Goal: Task Accomplishment & Management: Manage account settings

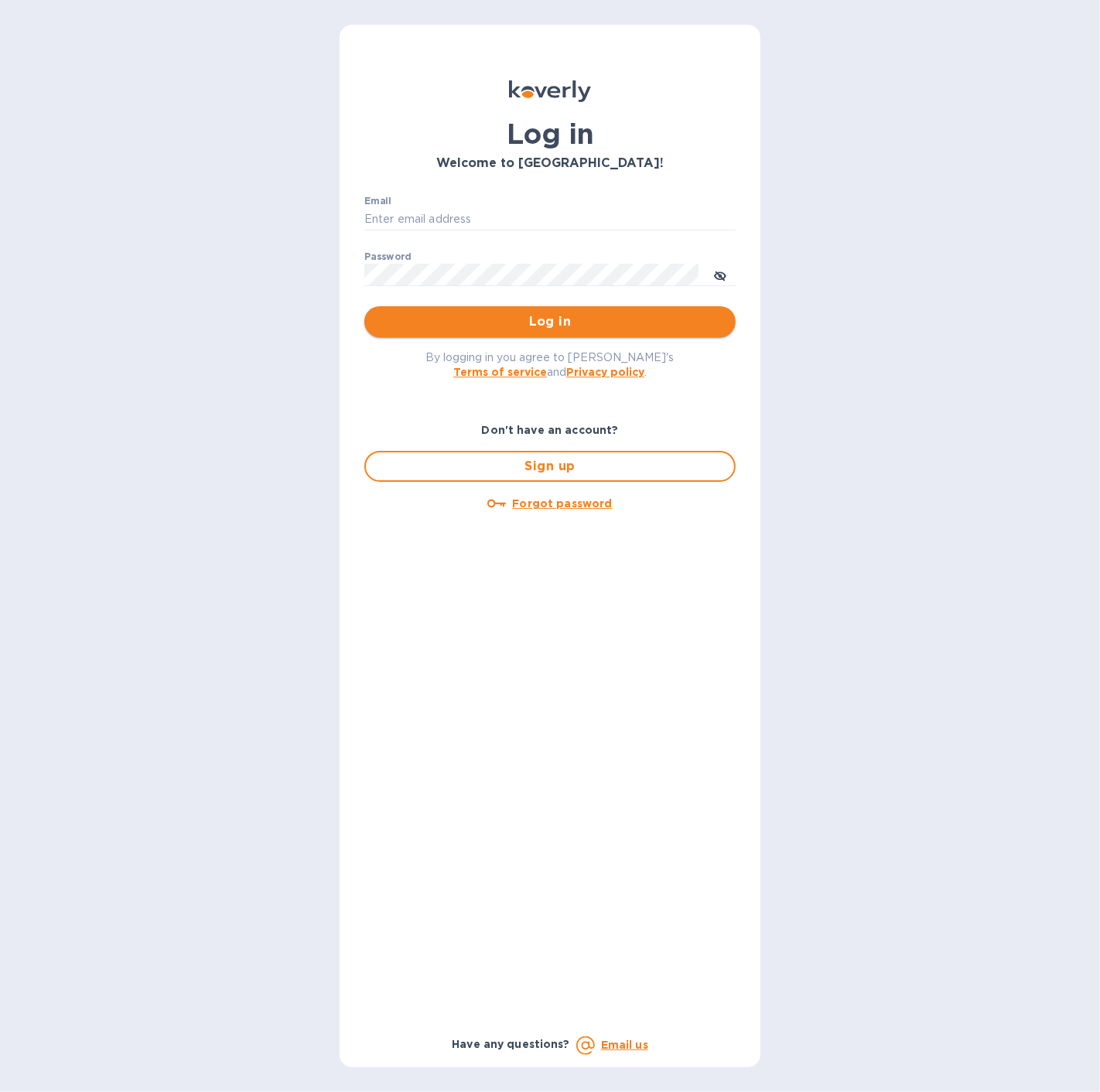
type input "[EMAIL_ADDRESS][DOMAIN_NAME]"
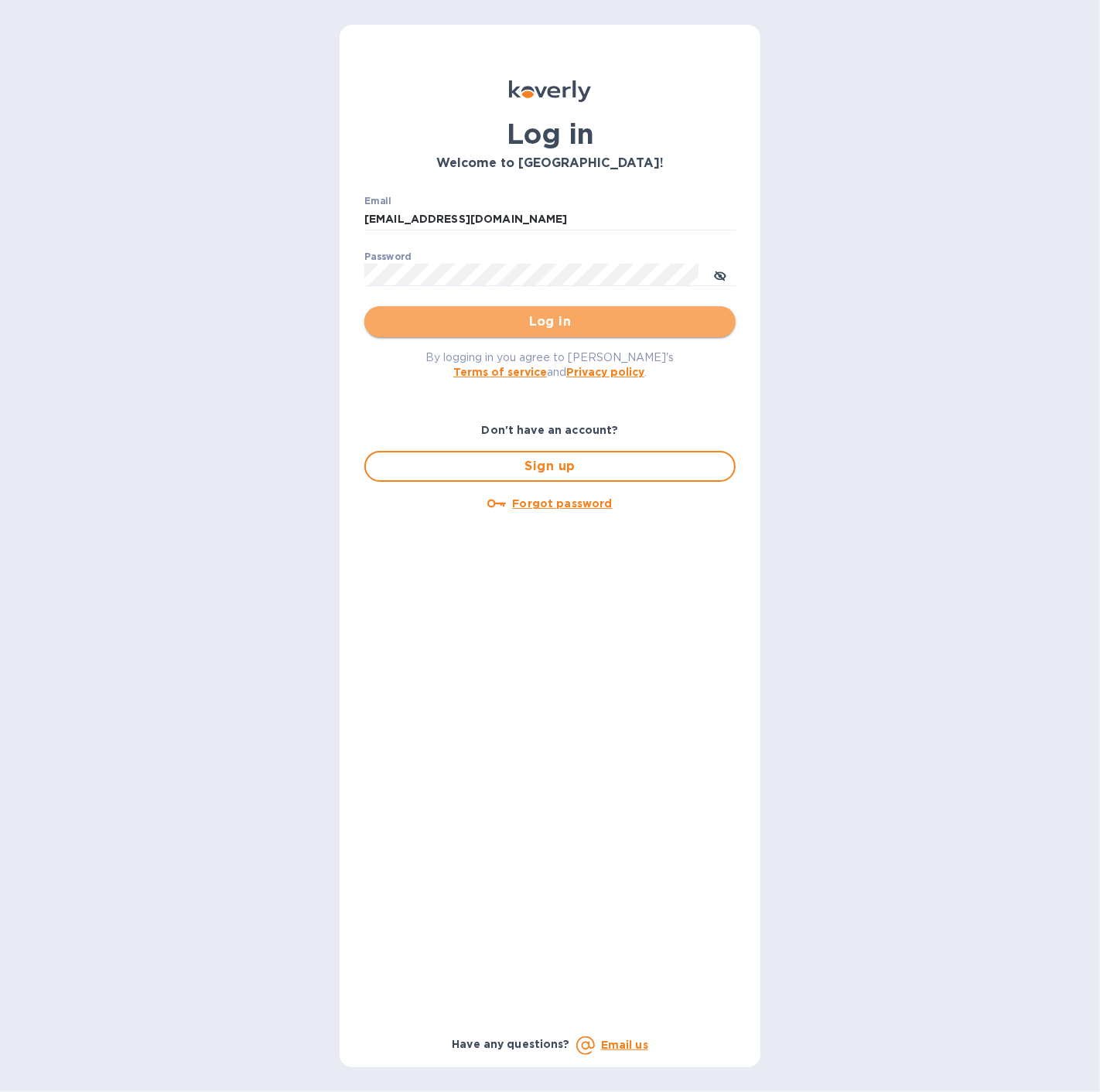
click at [471, 324] on span "Log in" at bounding box center [550, 322] width 347 height 19
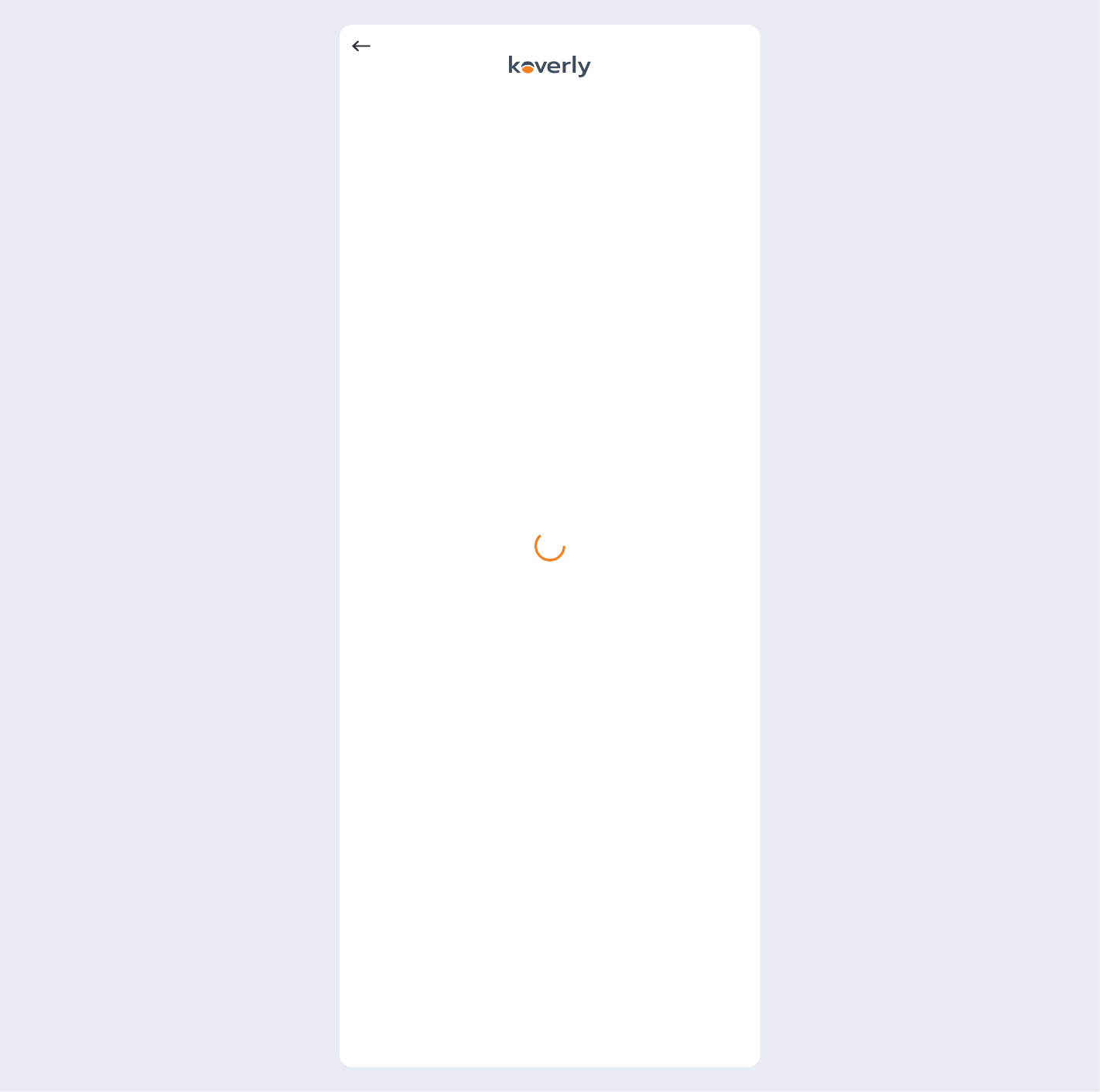
click at [359, 42] on icon at bounding box center [362, 46] width 19 height 19
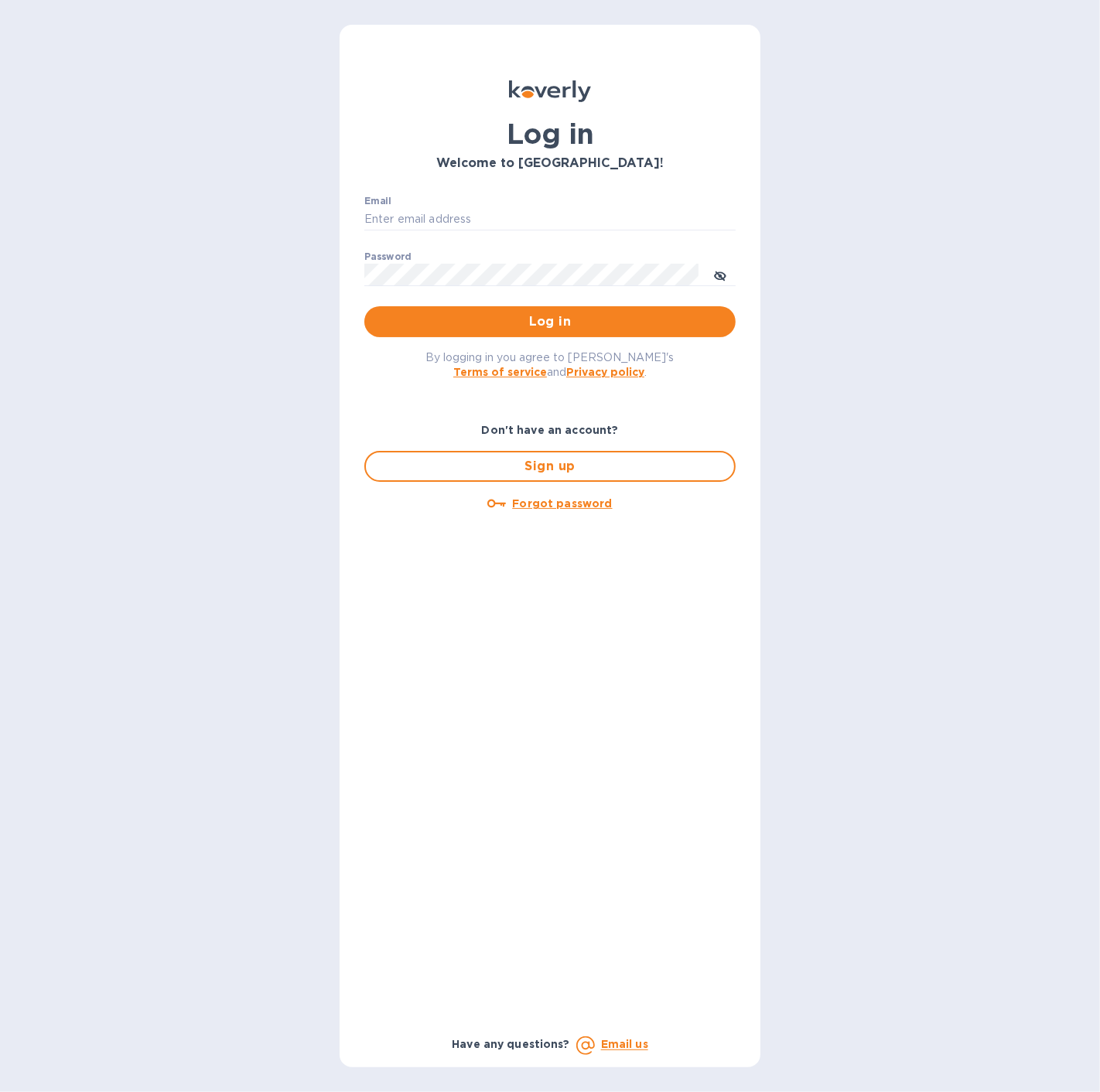
type input "[EMAIL_ADDRESS][DOMAIN_NAME]"
click at [720, 277] on icon "toggle password visibility" at bounding box center [720, 276] width 3 height 3
